Goal: Task Accomplishment & Management: Manage account settings

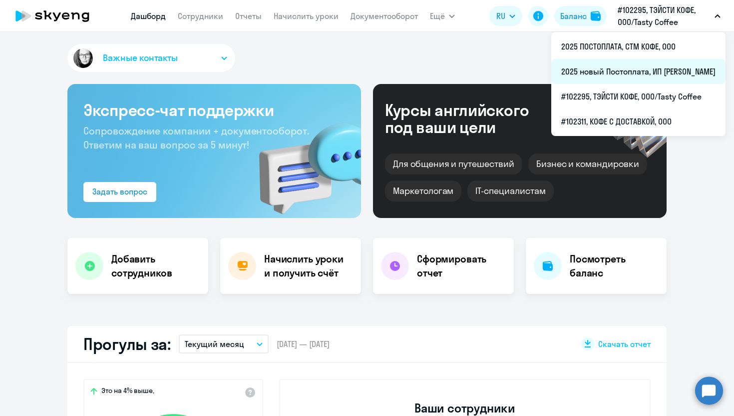
click at [594, 72] on li "2025 новый Постоплата, ИП [PERSON_NAME]" at bounding box center [639, 71] width 174 height 25
select select "30"
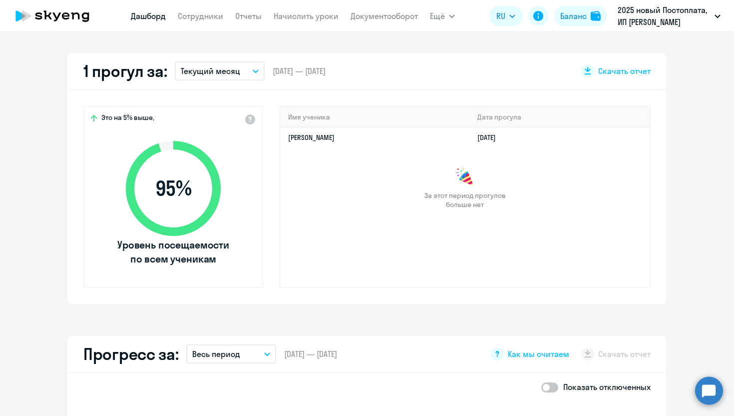
scroll to position [254, 0]
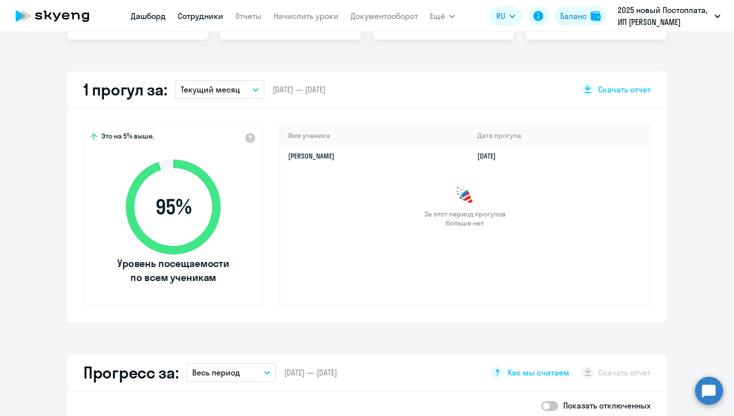
click at [207, 15] on link "Сотрудники" at bounding box center [200, 16] width 45 height 10
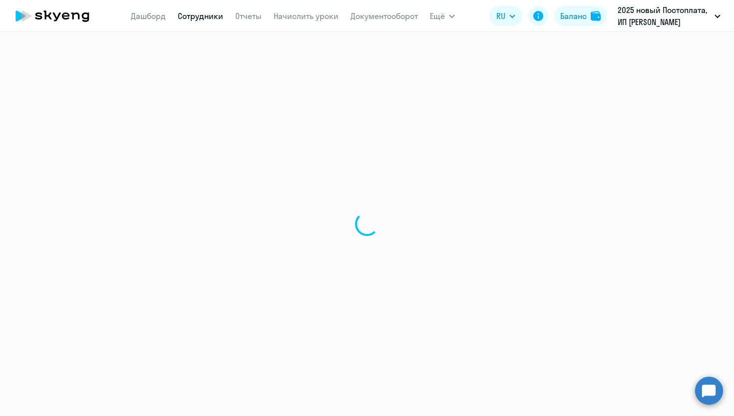
select select "30"
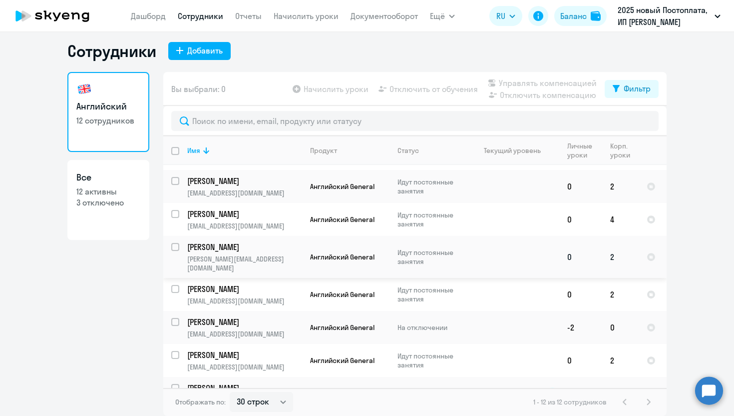
scroll to position [170, 0]
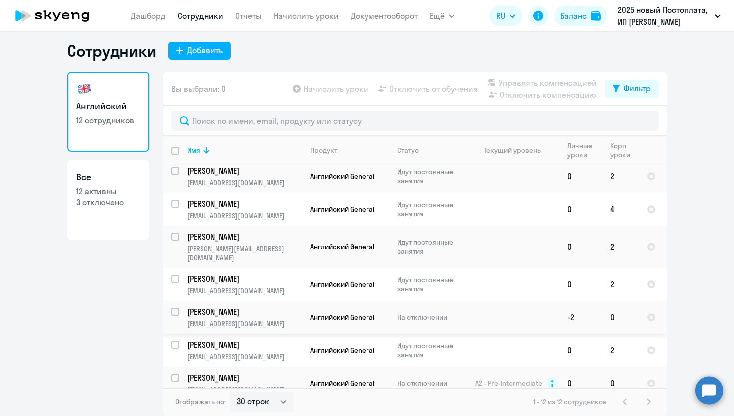
click at [416, 312] on td "На отключении" at bounding box center [428, 317] width 77 height 33
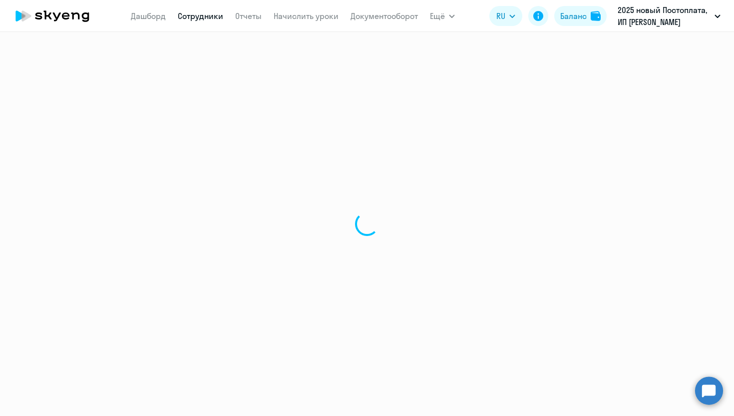
select select "english"
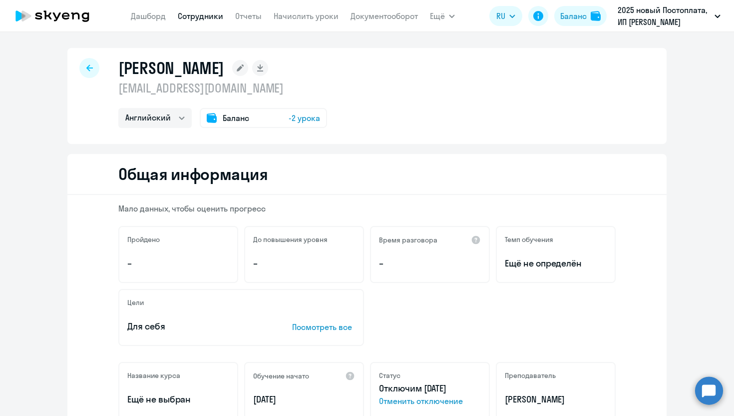
click at [197, 15] on link "Сотрудники" at bounding box center [200, 16] width 45 height 10
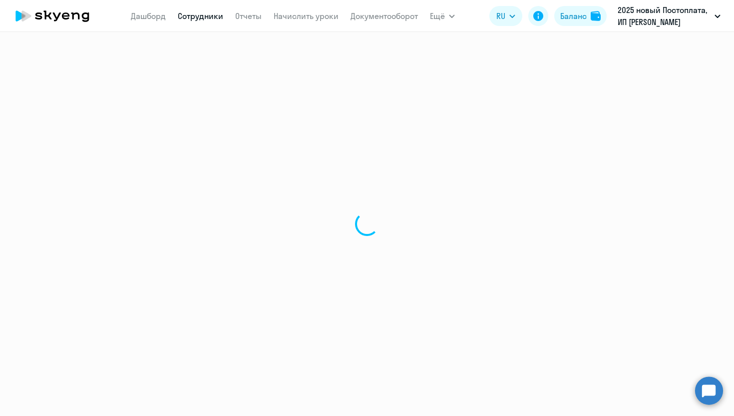
select select "30"
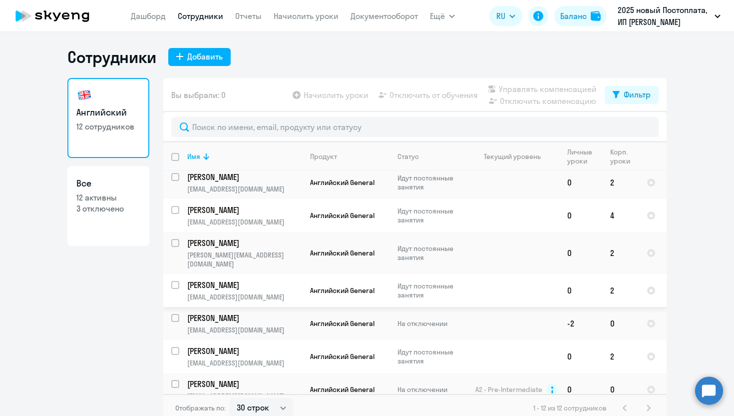
scroll to position [6, 0]
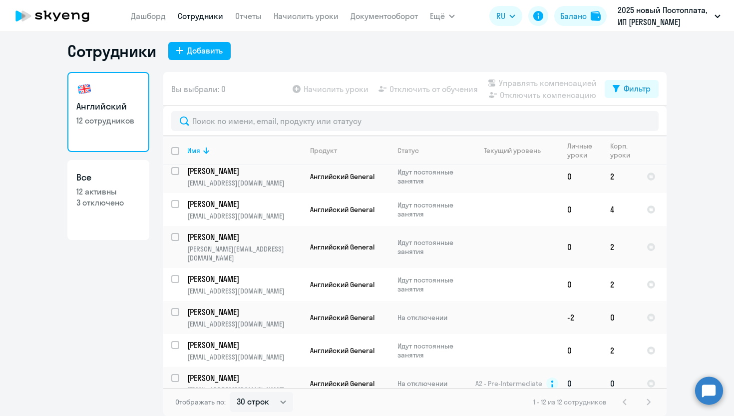
click at [239, 372] on p "[PERSON_NAME]" at bounding box center [243, 377] width 113 height 11
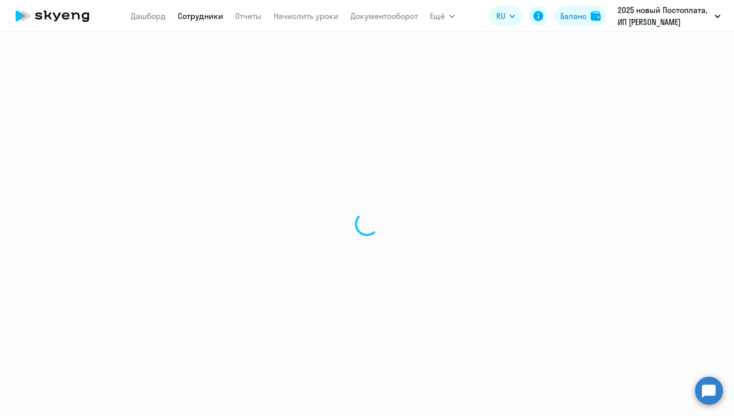
select select "english"
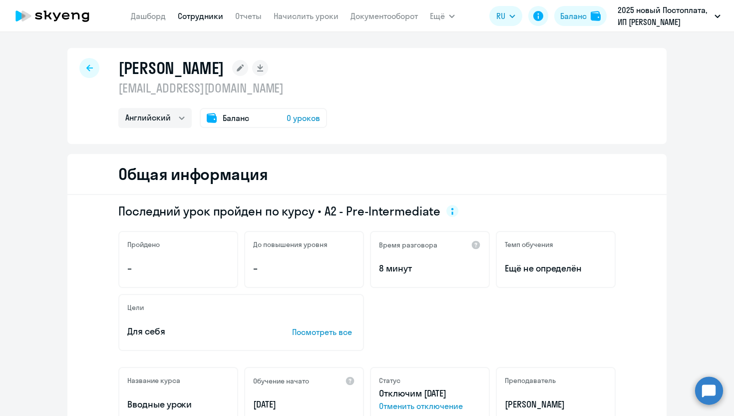
click at [195, 16] on link "Сотрудники" at bounding box center [200, 16] width 45 height 10
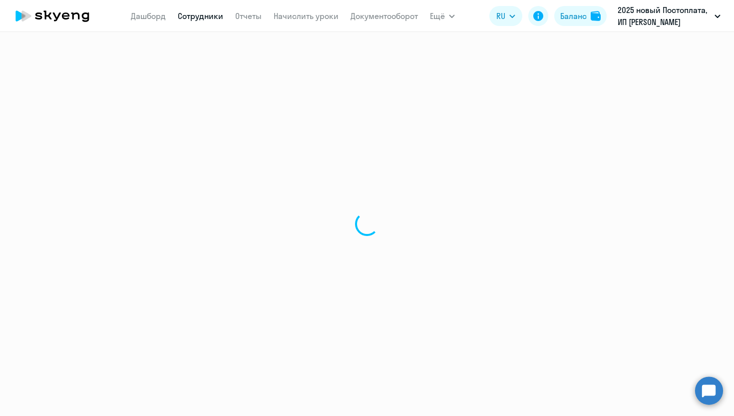
select select "30"
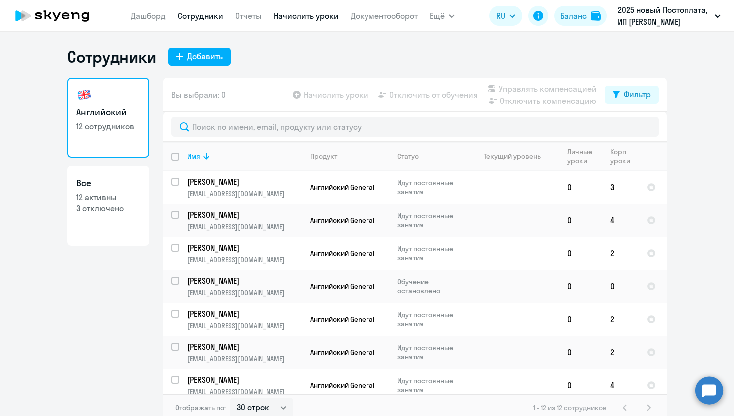
click at [307, 11] on link "Начислить уроки" at bounding box center [306, 16] width 65 height 10
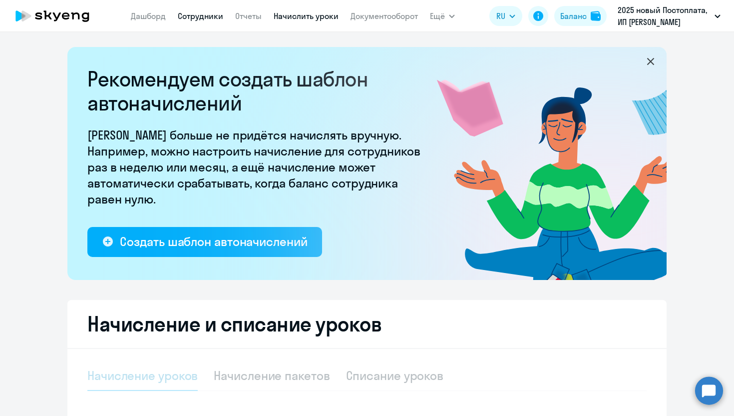
click at [194, 18] on link "Сотрудники" at bounding box center [200, 16] width 45 height 10
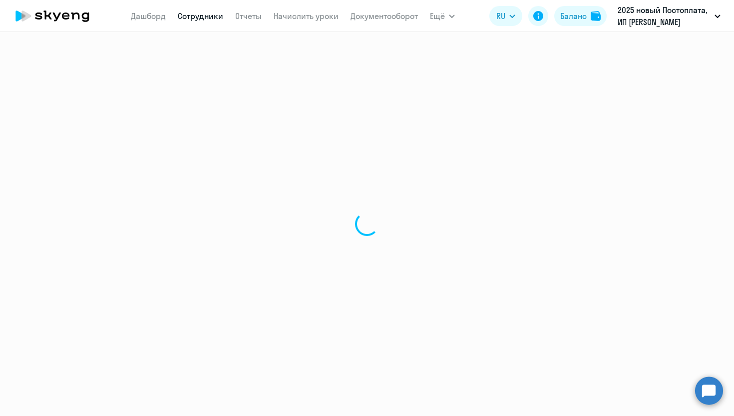
select select "30"
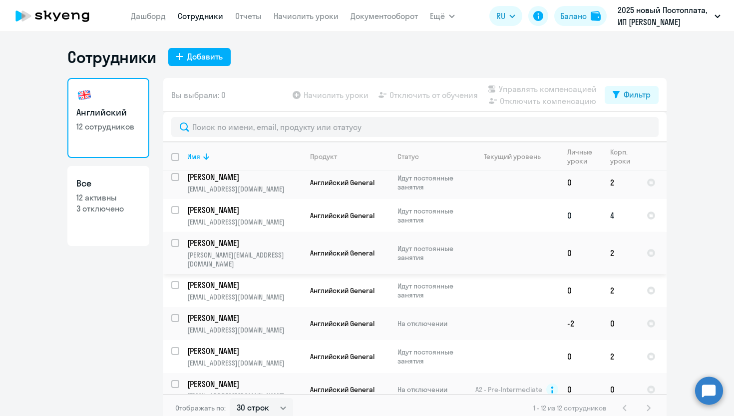
scroll to position [6, 0]
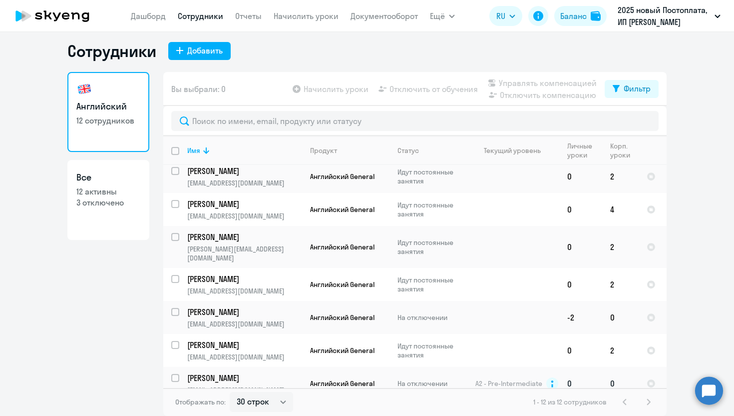
click at [292, 372] on p "[PERSON_NAME]" at bounding box center [243, 377] width 113 height 11
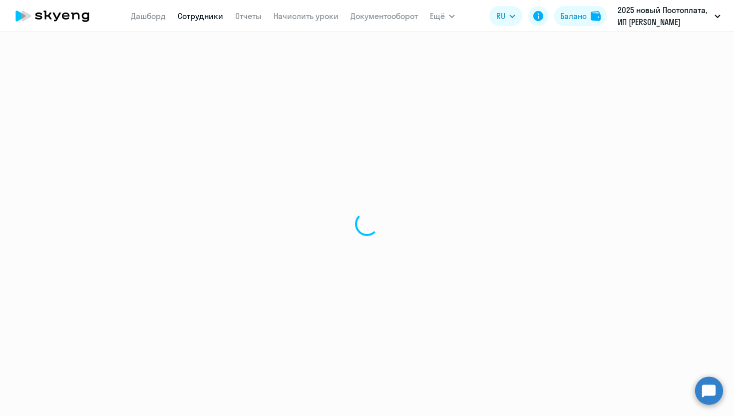
select select "english"
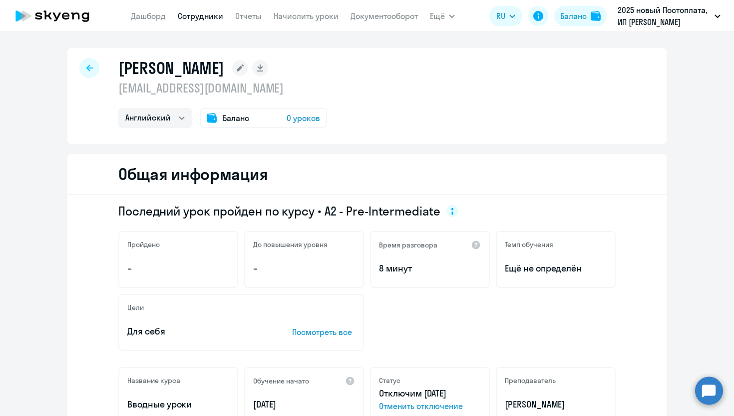
click at [94, 70] on div at bounding box center [89, 68] width 20 height 20
select select "30"
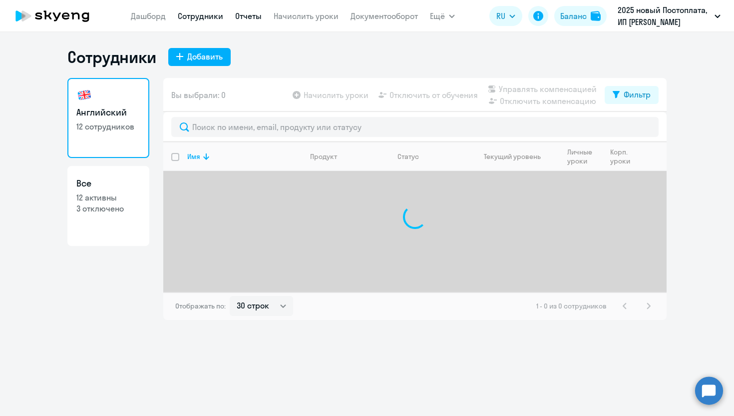
click at [244, 20] on link "Отчеты" at bounding box center [248, 16] width 26 height 10
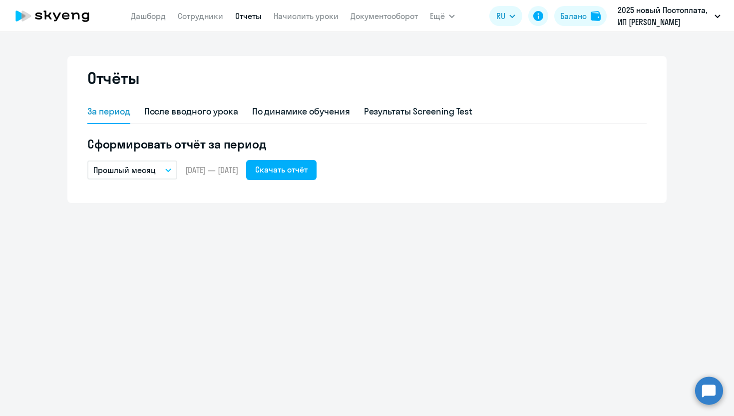
click at [154, 171] on p "Прошлый месяц" at bounding box center [124, 170] width 62 height 12
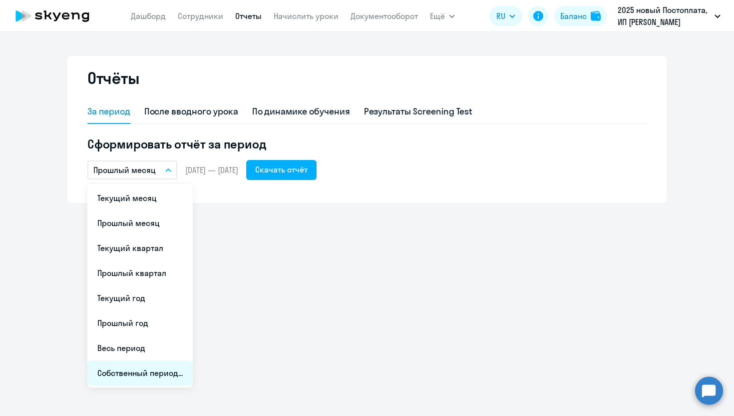
click at [130, 375] on li "Собственный период..." at bounding box center [139, 372] width 105 height 25
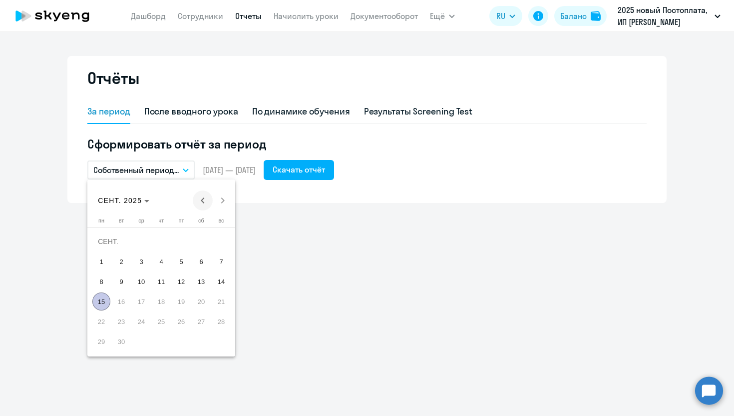
click at [201, 200] on span "Previous month" at bounding box center [203, 200] width 20 height 20
click at [178, 238] on span "1" at bounding box center [181, 241] width 18 height 18
click at [220, 205] on span "Next month" at bounding box center [223, 200] width 20 height 20
drag, startPoint x: 105, startPoint y: 300, endPoint x: 135, endPoint y: 300, distance: 30.5
click at [105, 300] on span "15" at bounding box center [101, 301] width 18 height 18
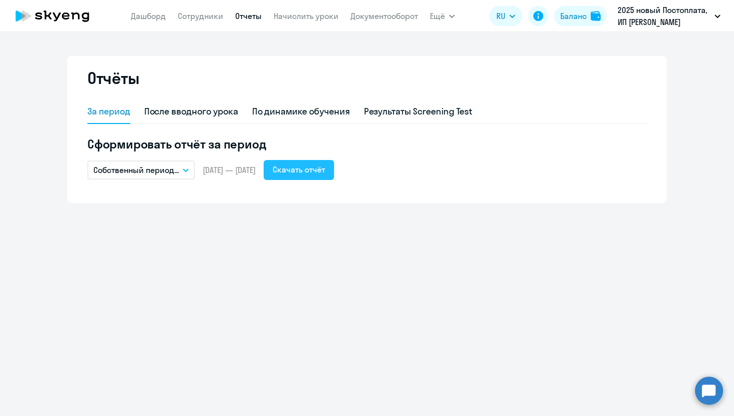
click at [311, 172] on div "Скачать отчёт" at bounding box center [299, 169] width 52 height 12
click at [186, 166] on button "Собственный период..." at bounding box center [140, 169] width 107 height 19
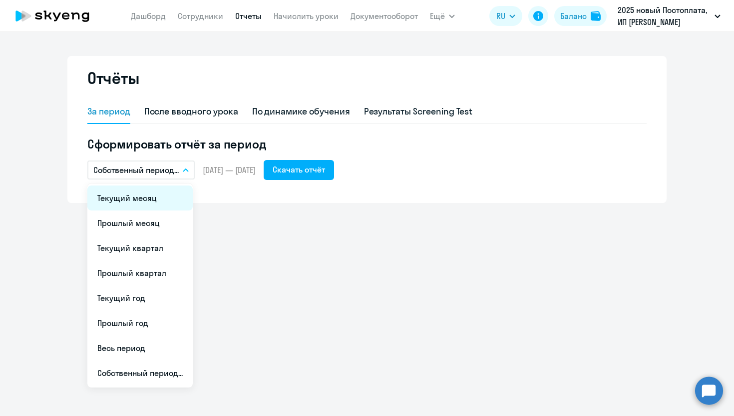
click at [144, 204] on li "Текущий месяц" at bounding box center [139, 197] width 105 height 25
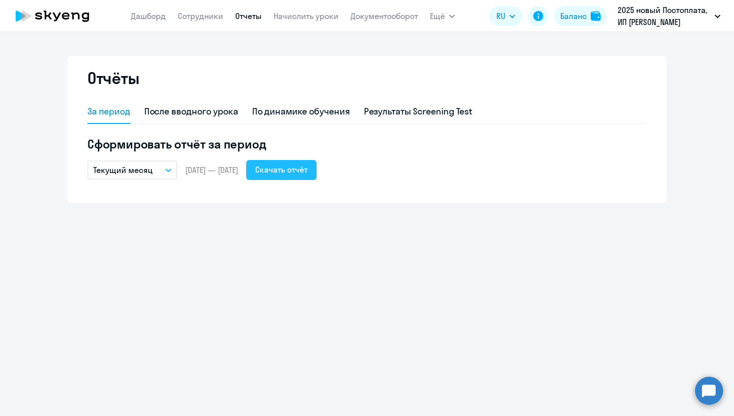
click at [308, 174] on div "Скачать отчёт" at bounding box center [281, 169] width 52 height 12
click at [696, 378] on div "Отчёты За период После вводного урока По динамике обучения Результаты Screening…" at bounding box center [367, 224] width 734 height 384
click at [701, 395] on circle at bounding box center [709, 390] width 28 height 28
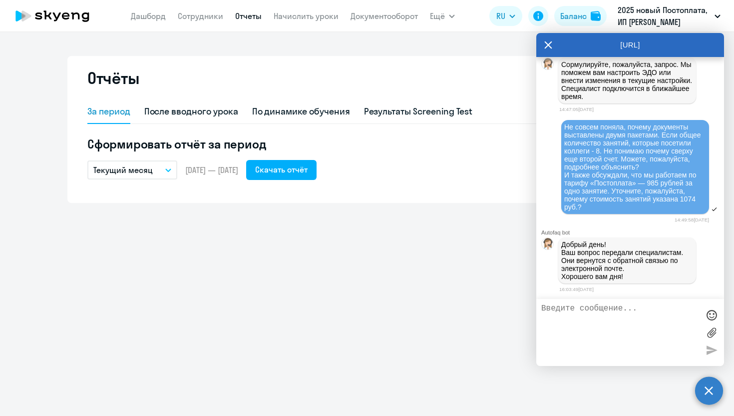
click at [592, 317] on textarea at bounding box center [621, 332] width 158 height 57
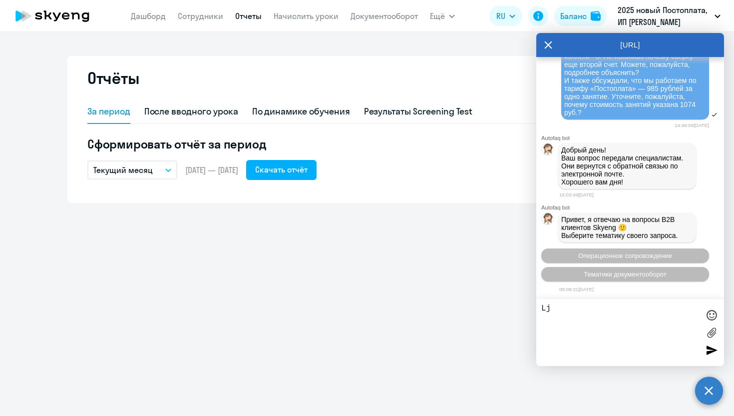
scroll to position [13149, 0]
type textarea "L"
drag, startPoint x: 584, startPoint y: 340, endPoint x: 604, endPoint y: 352, distance: 23.6
click at [585, 340] on textarea "Добрый день! Пришло сообщение об отключении двух сотрудников от обучения - [PER…" at bounding box center [621, 332] width 158 height 57
click at [616, 341] on textarea "Добрый день! Пришло сообщение об отключении двух сотрудников от обучения - [PER…" at bounding box center [621, 332] width 158 height 57
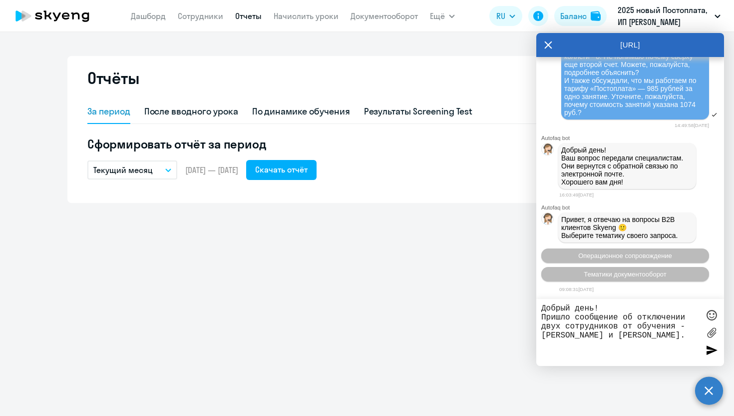
drag, startPoint x: 675, startPoint y: 327, endPoint x: 711, endPoint y: 387, distance: 69.5
click at [675, 328] on textarea "Добрый день! Пришло сообщение об отключении двух сотрудников от обучения - [PER…" at bounding box center [621, 332] width 158 height 57
click at [661, 345] on textarea "Добрый день! Пришло сообщение об отключении двух сотрудников от обучения - [PER…" at bounding box center [621, 332] width 158 height 57
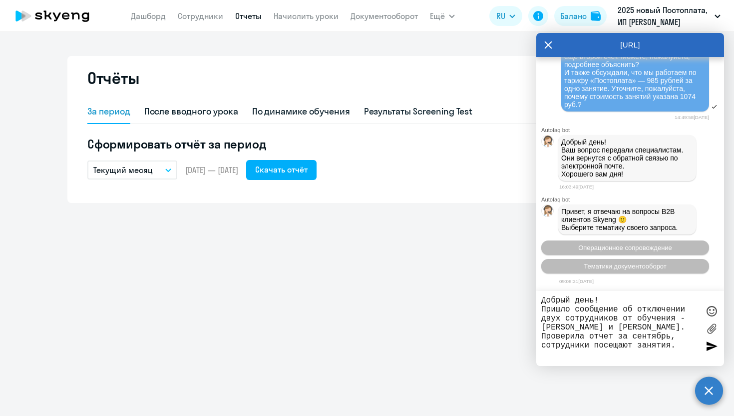
type textarea "Добрый день! Пришло сообщение об отключении двух сотрудников от обучения - [PER…"
drag, startPoint x: 589, startPoint y: 360, endPoint x: 532, endPoint y: 297, distance: 84.6
click at [532, 297] on body "[PERSON_NAME] Отчеты Начислить уроки Документооборот Ещё Дашборд Сотрудники Отч…" at bounding box center [367, 208] width 734 height 416
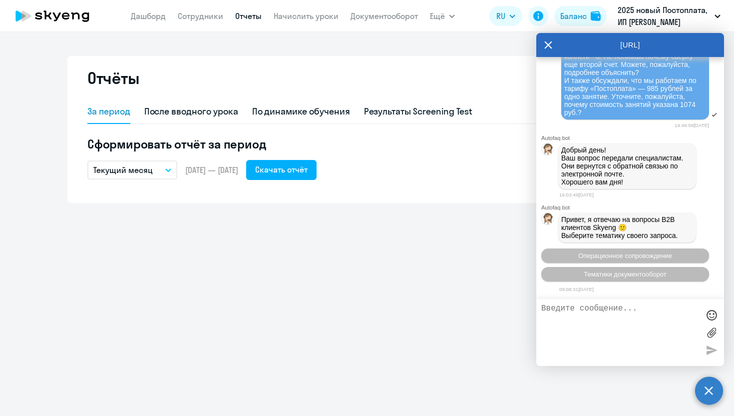
click at [544, 43] on div "[URL]" at bounding box center [631, 45] width 188 height 24
click at [215, 126] on div "За период После вводного урока По динамике обучения Результаты Screening Test С…" at bounding box center [367, 140] width 560 height 80
click at [217, 20] on link "Сотрудники" at bounding box center [200, 16] width 45 height 10
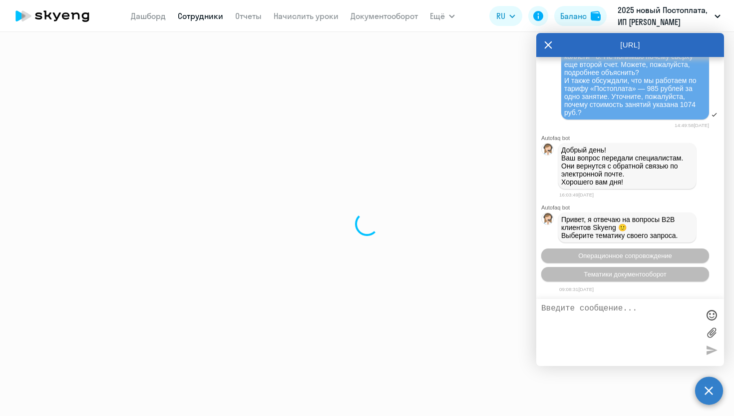
select select "30"
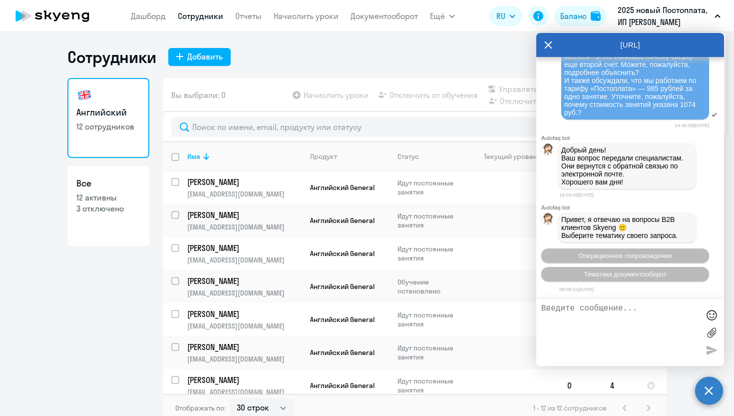
click at [550, 46] on icon at bounding box center [548, 44] width 7 height 7
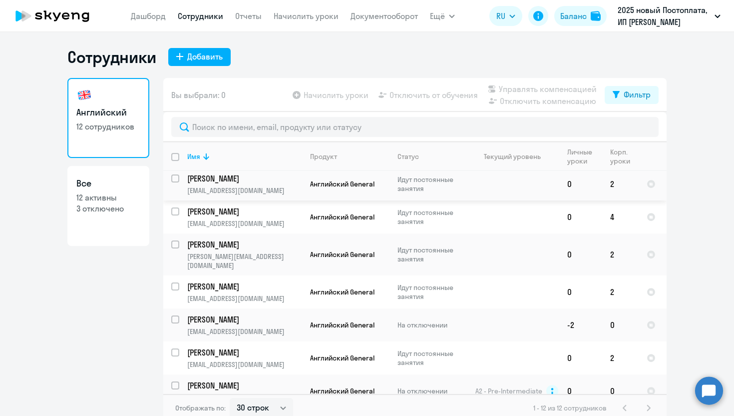
scroll to position [170, 0]
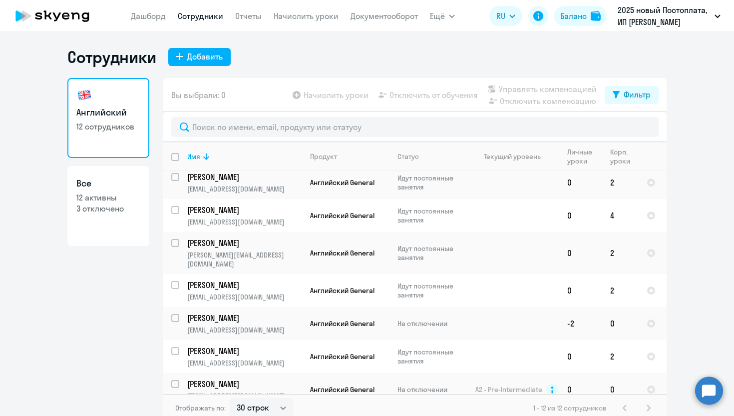
click at [241, 378] on p "[PERSON_NAME]" at bounding box center [243, 383] width 113 height 11
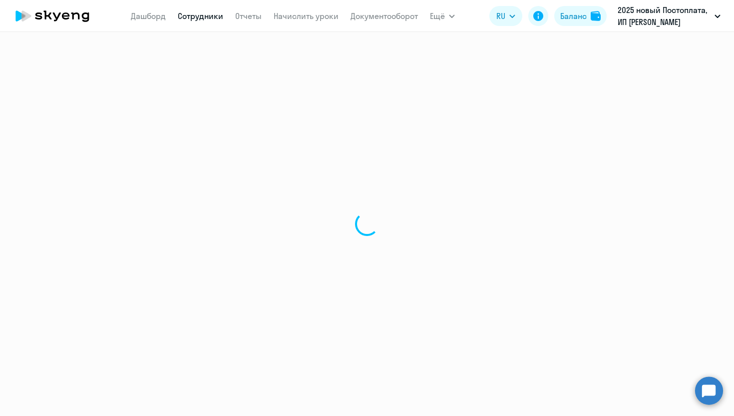
select select "english"
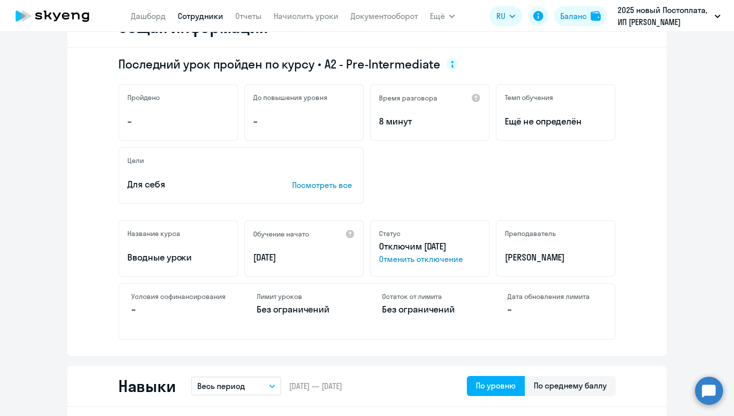
scroll to position [152, 0]
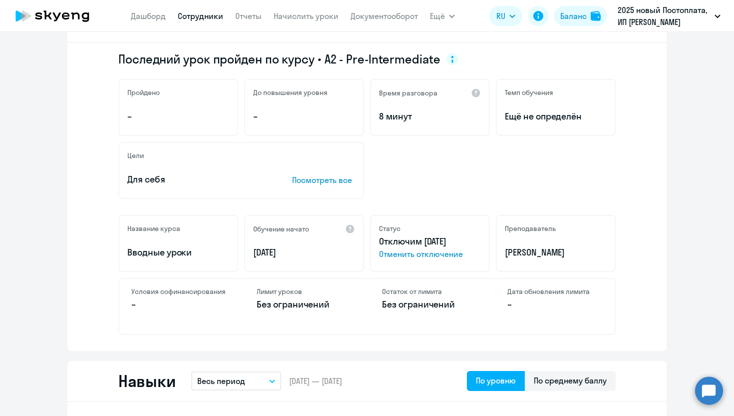
click at [412, 256] on span "Отменить отключение" at bounding box center [430, 254] width 102 height 12
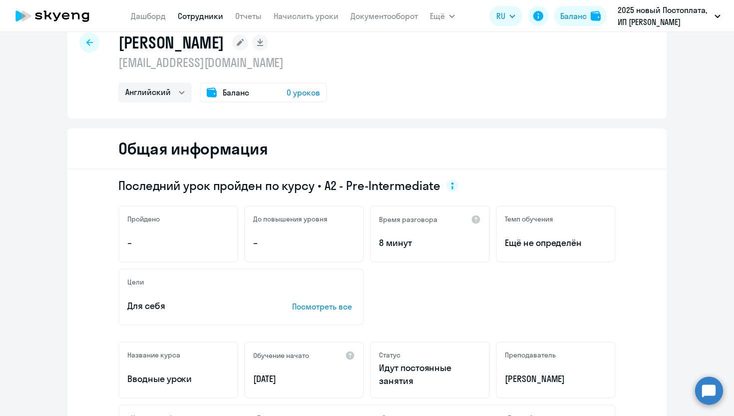
scroll to position [0, 0]
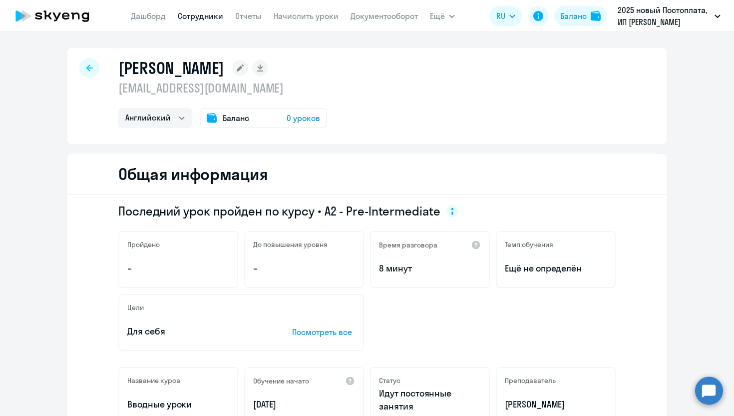
click at [99, 69] on div "[PERSON_NAME] [EMAIL_ADDRESS][DOMAIN_NAME] Английский Баланс 0 уроков" at bounding box center [367, 96] width 600 height 96
click at [85, 67] on div at bounding box center [89, 68] width 20 height 20
select select "30"
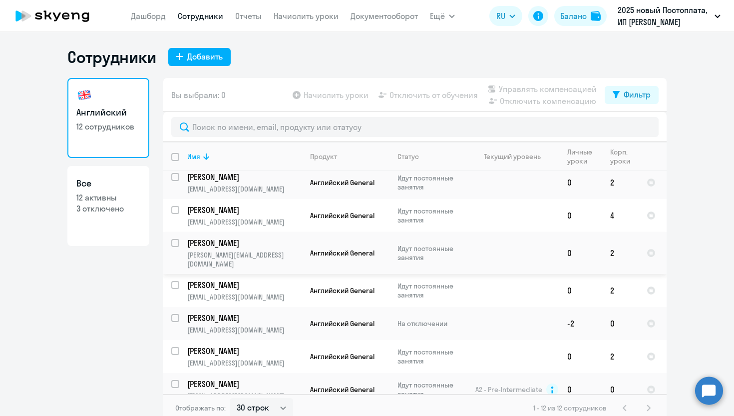
scroll to position [6, 0]
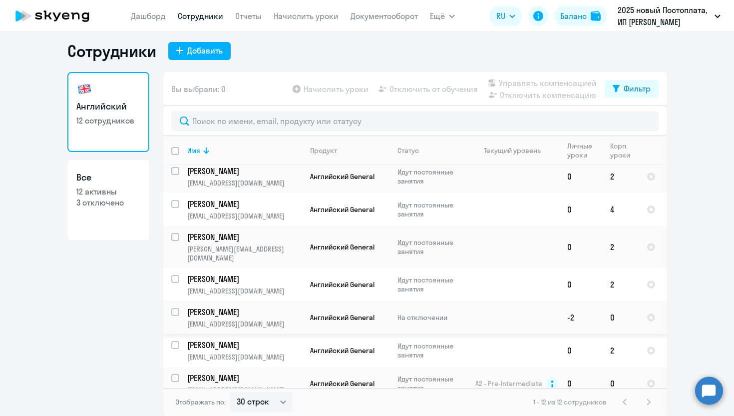
click at [237, 306] on p "[PERSON_NAME]" at bounding box center [243, 311] width 113 height 11
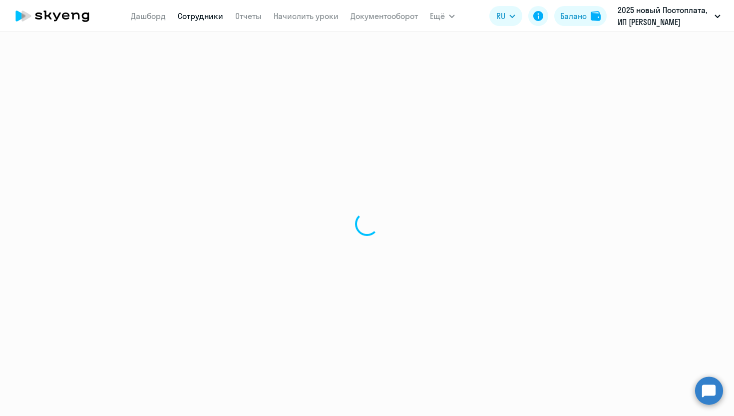
select select "english"
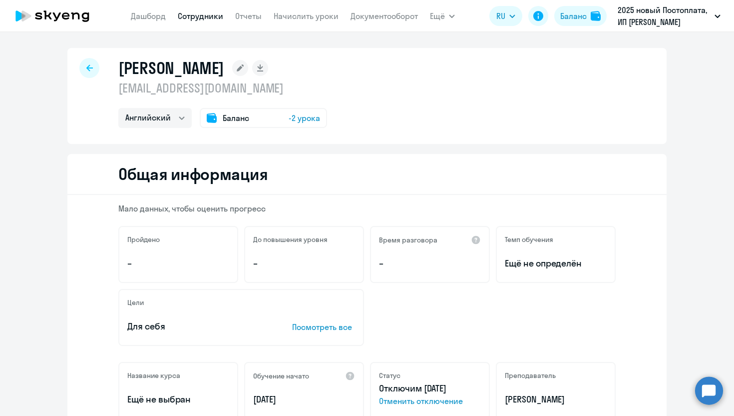
click at [419, 404] on span "Отменить отключение" at bounding box center [430, 401] width 102 height 12
click at [92, 66] on icon at bounding box center [89, 67] width 6 height 7
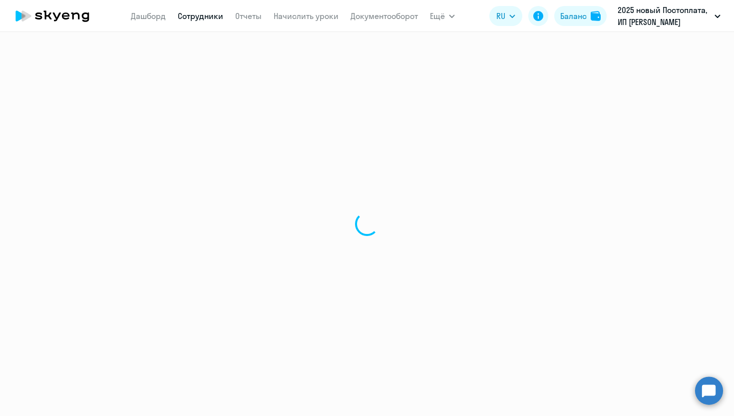
select select "30"
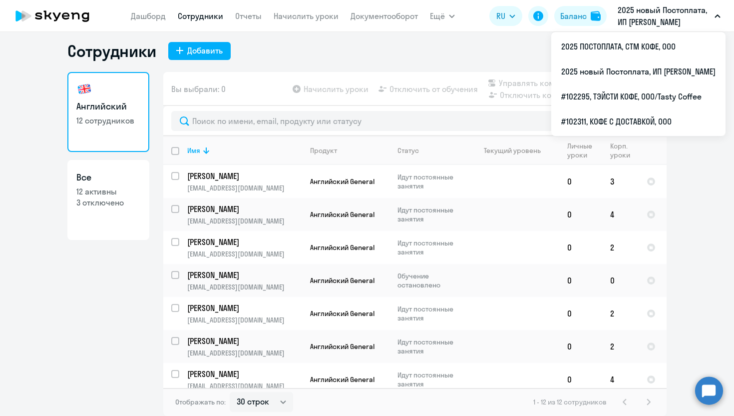
click at [675, 19] on p "2025 новый Постоплата, ИП [PERSON_NAME]" at bounding box center [664, 16] width 93 height 24
click at [592, 93] on li "#102295, ТЭЙСТИ КОФЕ, ООО/Tasty Coffee" at bounding box center [639, 96] width 174 height 25
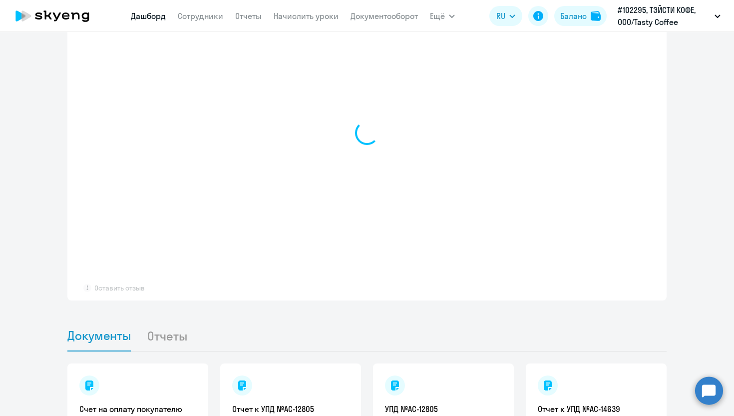
select select "30"
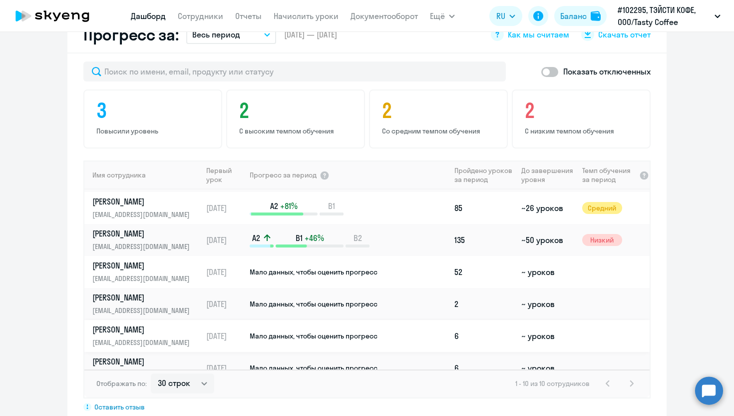
scroll to position [140, 0]
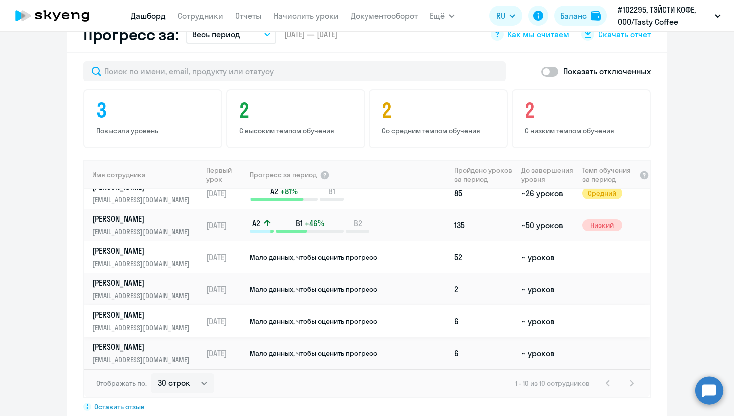
click at [428, 305] on td "Мало данных, чтобы оценить прогресс" at bounding box center [350, 321] width 202 height 32
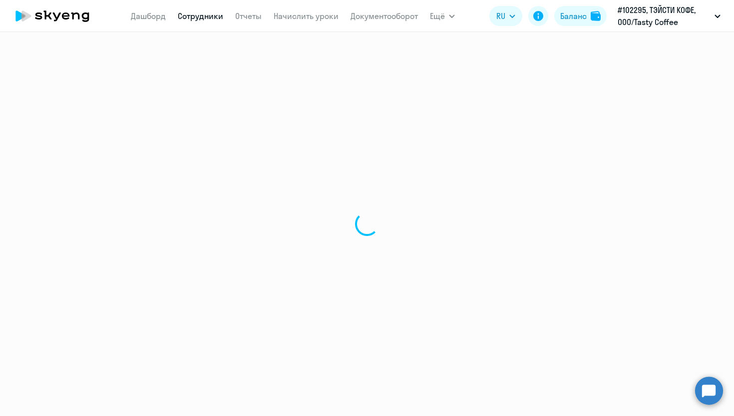
select select "english"
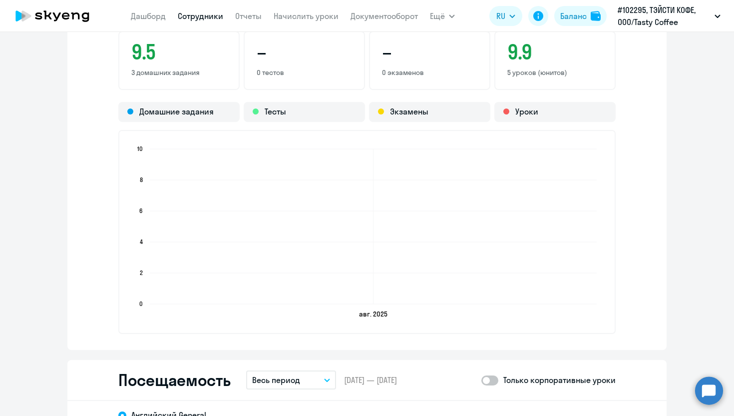
scroll to position [868, 0]
click at [527, 124] on div "Домашние задания Тесты Экзамены Уроки [DATE] [DATE] 0 0 2 2 4 4 6 6 8 8 10 10" at bounding box center [367, 218] width 498 height 232
click at [375, 119] on div "Экзамены" at bounding box center [429, 112] width 121 height 20
click at [329, 112] on div "Тесты" at bounding box center [304, 112] width 121 height 20
click at [203, 107] on div "Домашние задания" at bounding box center [178, 112] width 121 height 20
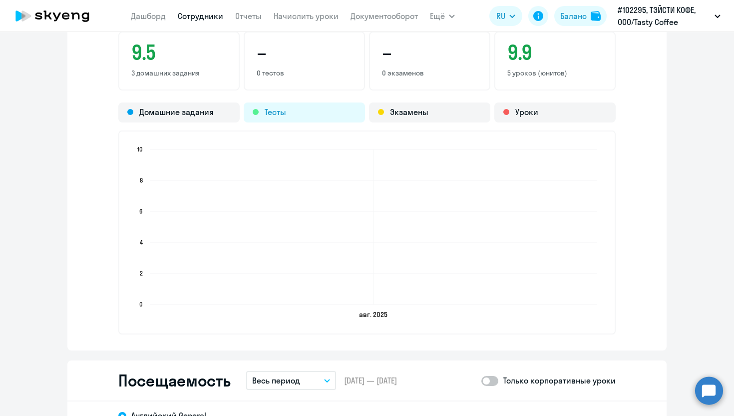
click at [292, 108] on div "Тесты" at bounding box center [304, 112] width 121 height 20
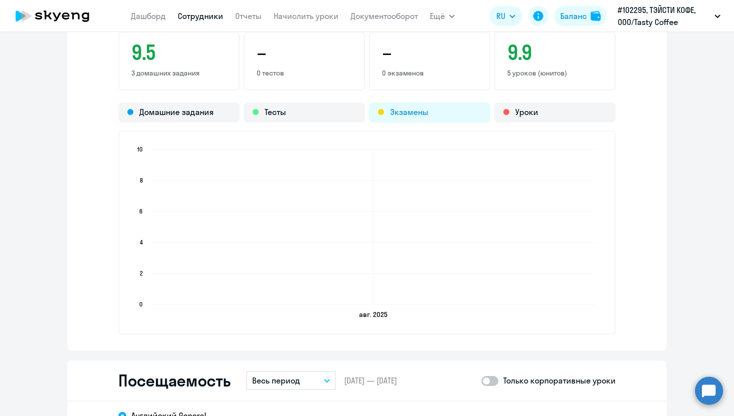
click at [406, 109] on div "Экзамены" at bounding box center [429, 112] width 121 height 20
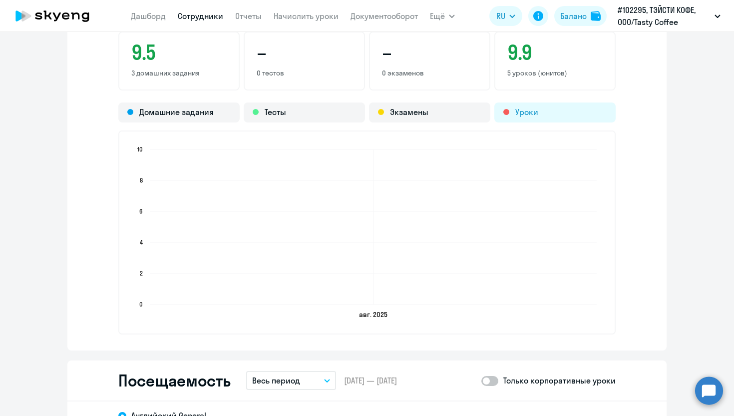
click at [517, 114] on div "Уроки" at bounding box center [555, 112] width 121 height 20
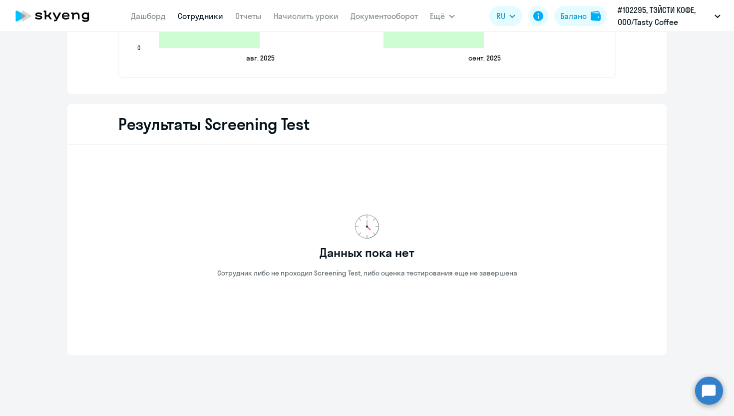
scroll to position [1539, 0]
